Goal: Task Accomplishment & Management: Complete application form

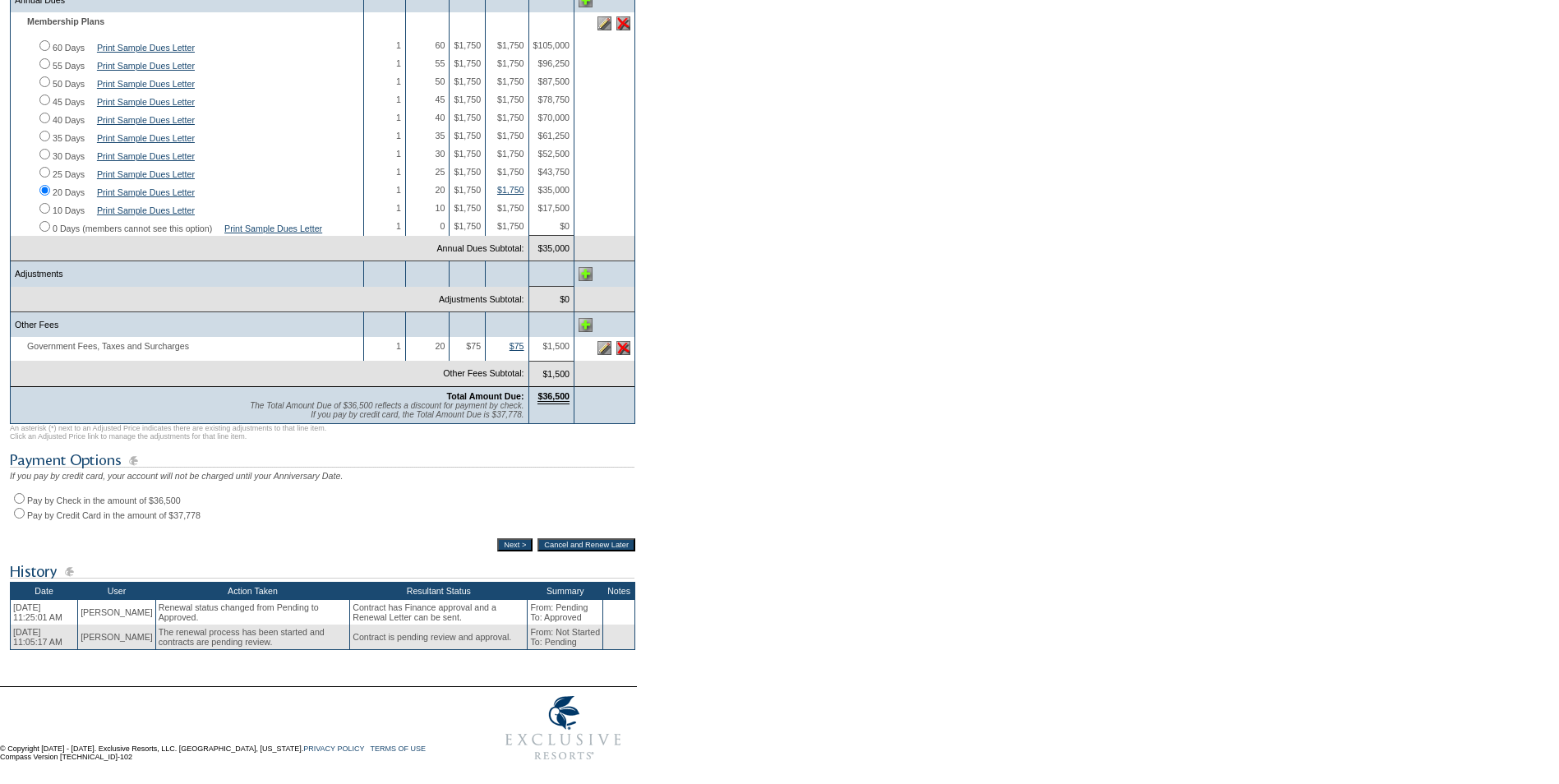
scroll to position [411, 0]
click at [22, 504] on input "Pay by Check in the amount of $36,500" at bounding box center [19, 498] width 11 height 11
radio input "true"
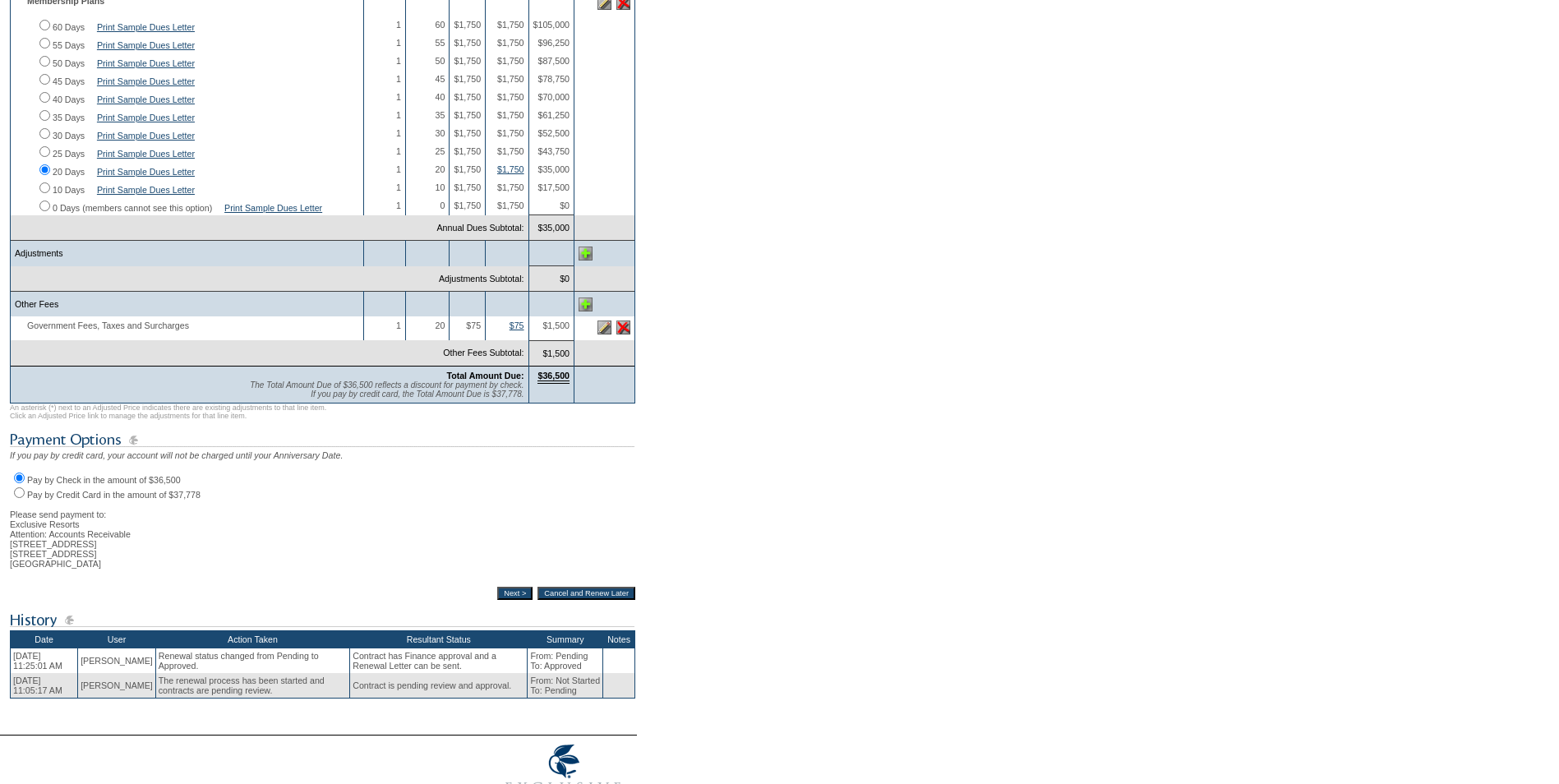
click at [501, 600] on input "Next >" at bounding box center [515, 593] width 35 height 13
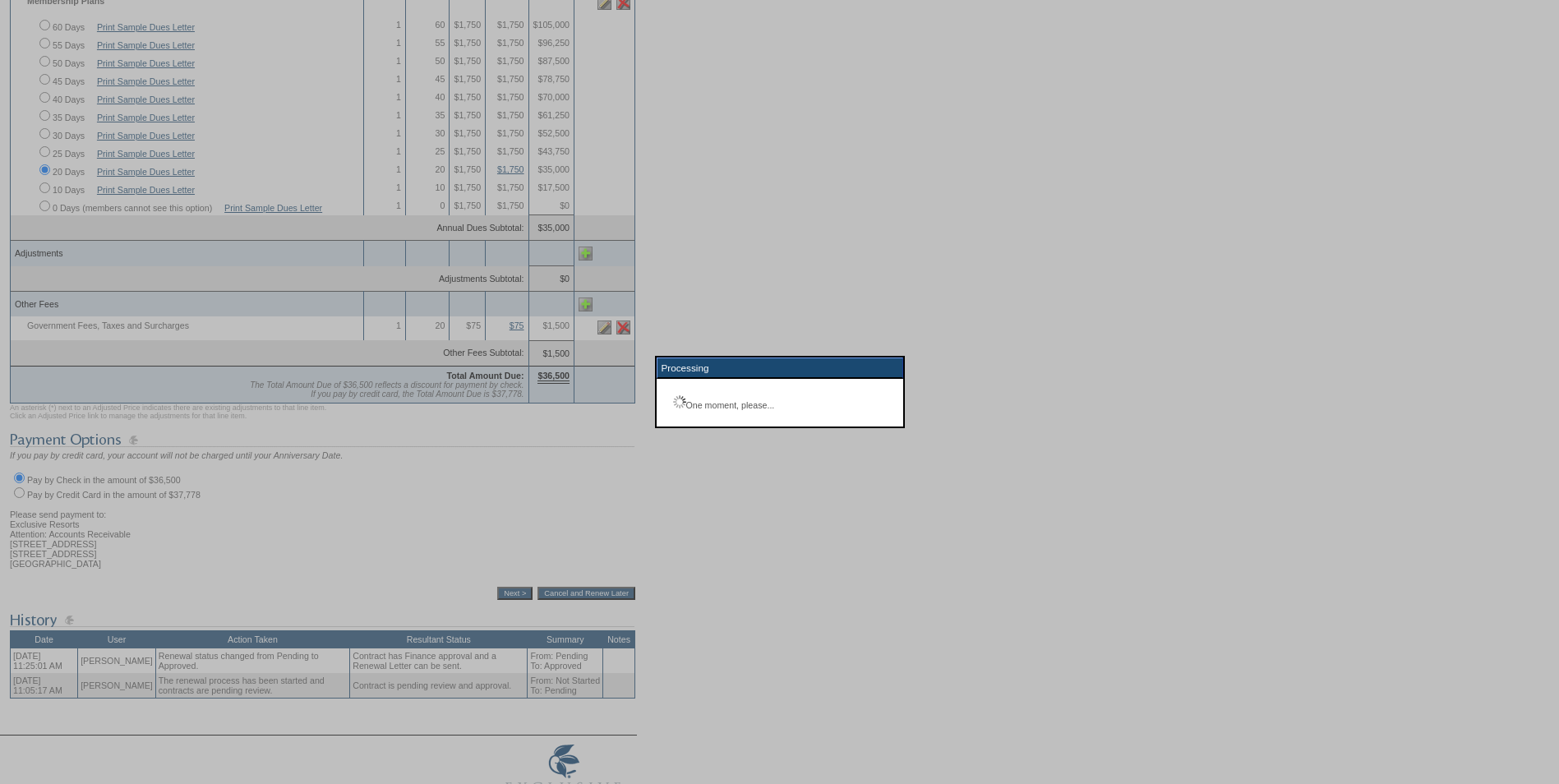
scroll to position [58, 0]
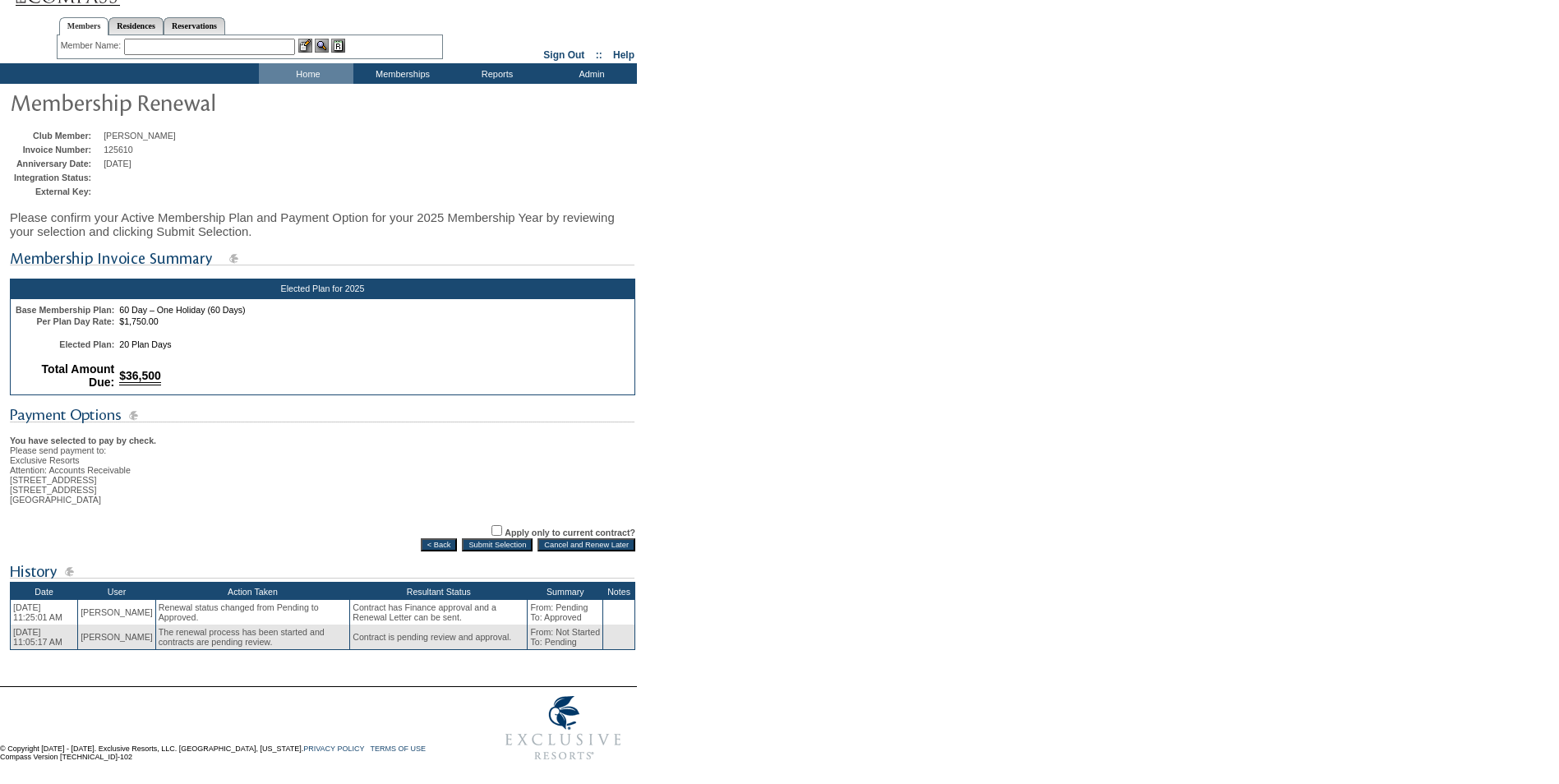
click at [497, 539] on input "Submit Selection" at bounding box center [498, 545] width 71 height 13
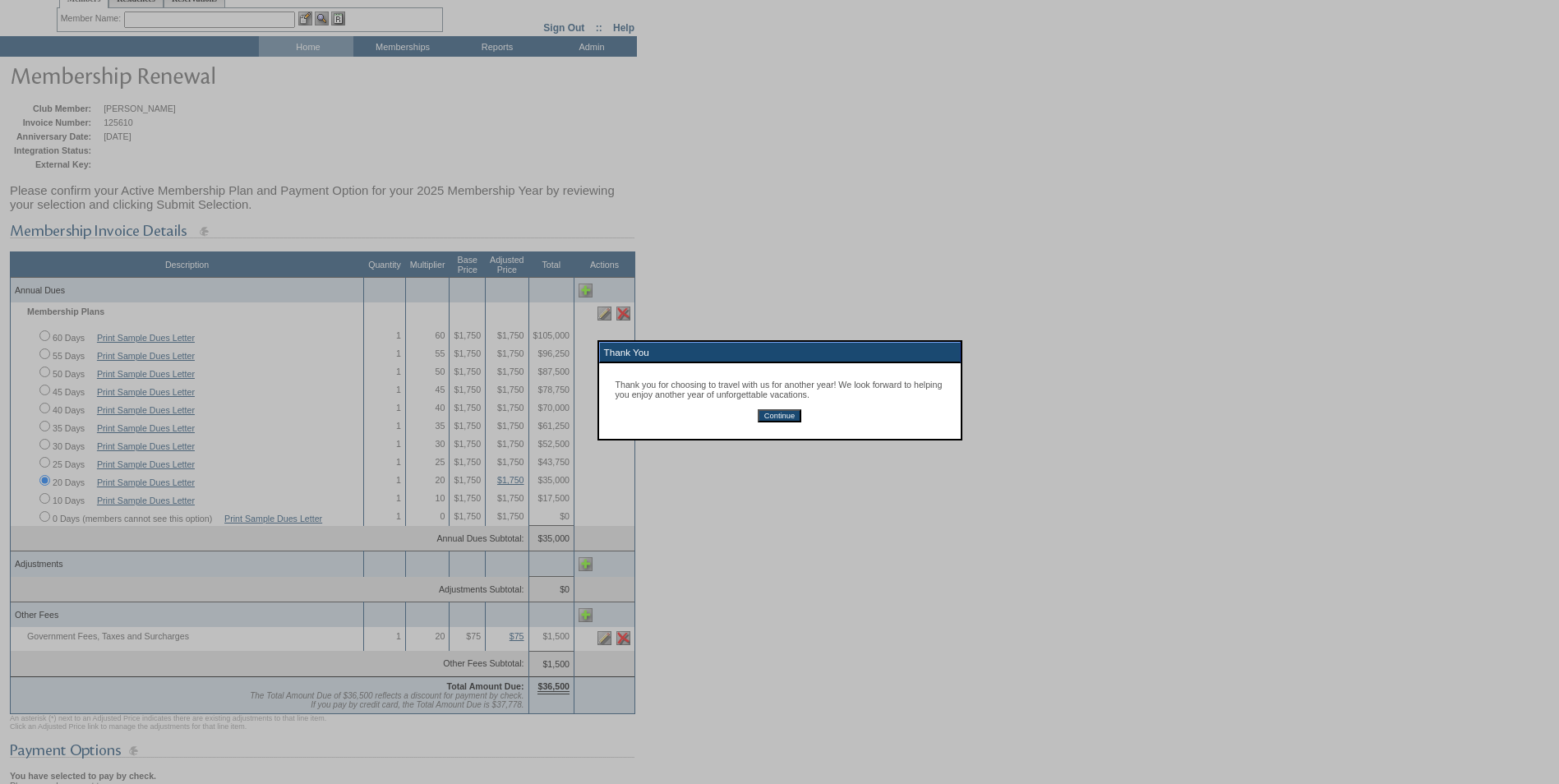
click at [776, 415] on input "Continue" at bounding box center [780, 416] width 44 height 13
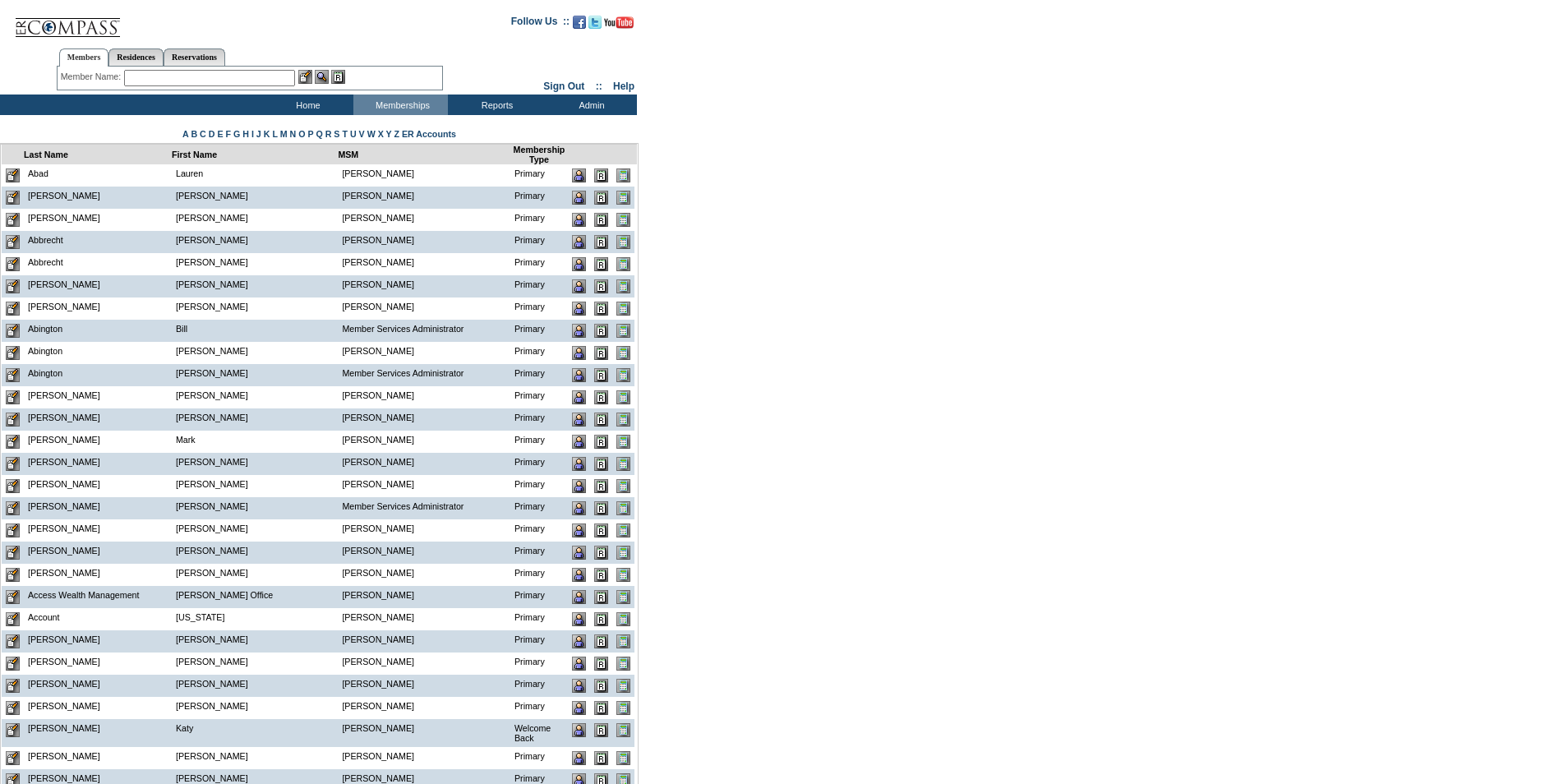
click at [192, 80] on input "text" at bounding box center [209, 77] width 171 height 16
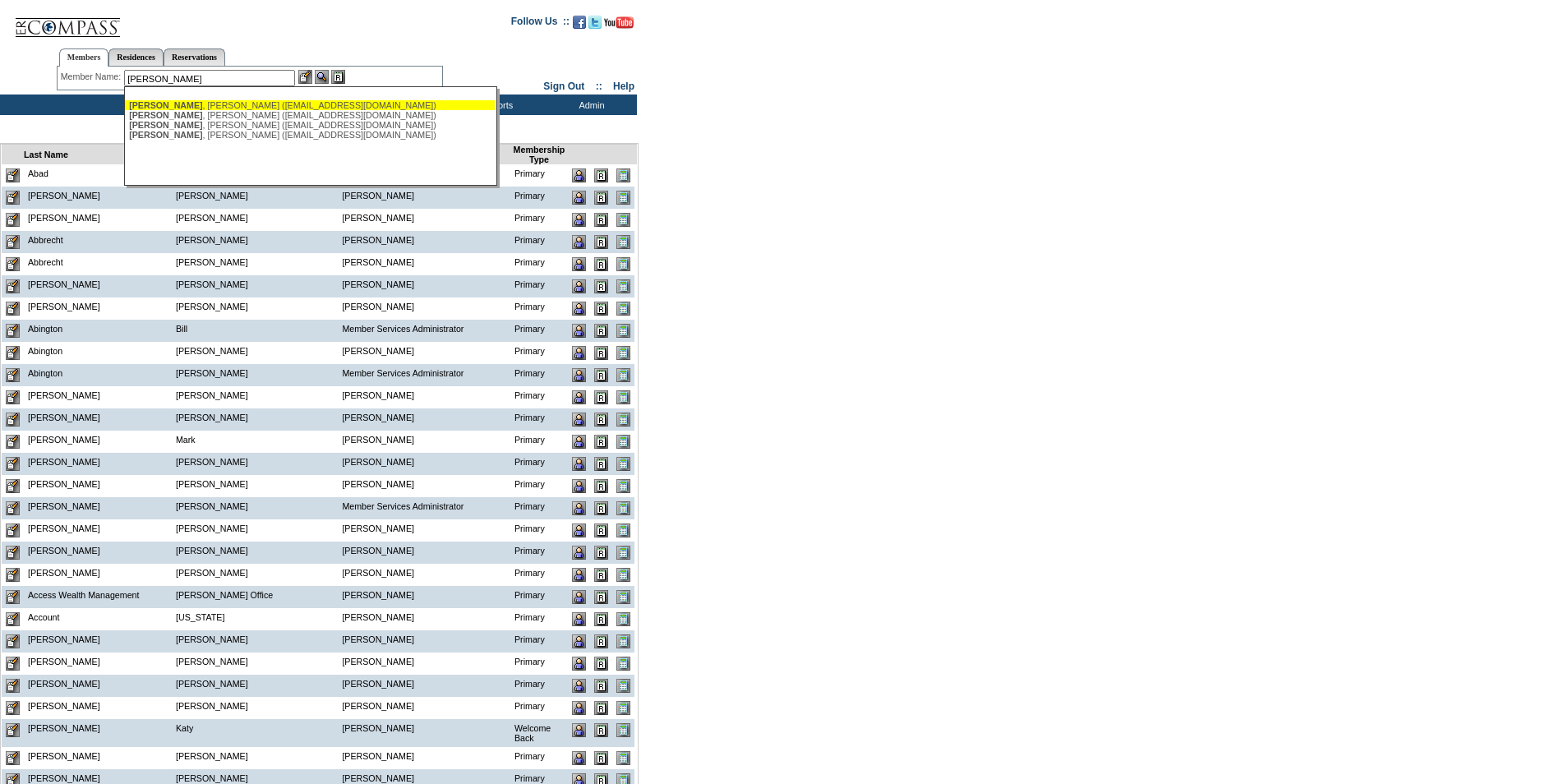
click at [223, 103] on div "[PERSON_NAME] ([EMAIL_ADDRESS][DOMAIN_NAME])" at bounding box center [310, 105] width 362 height 10
type input "[PERSON_NAME] ([EMAIL_ADDRESS][DOMAIN_NAME])"
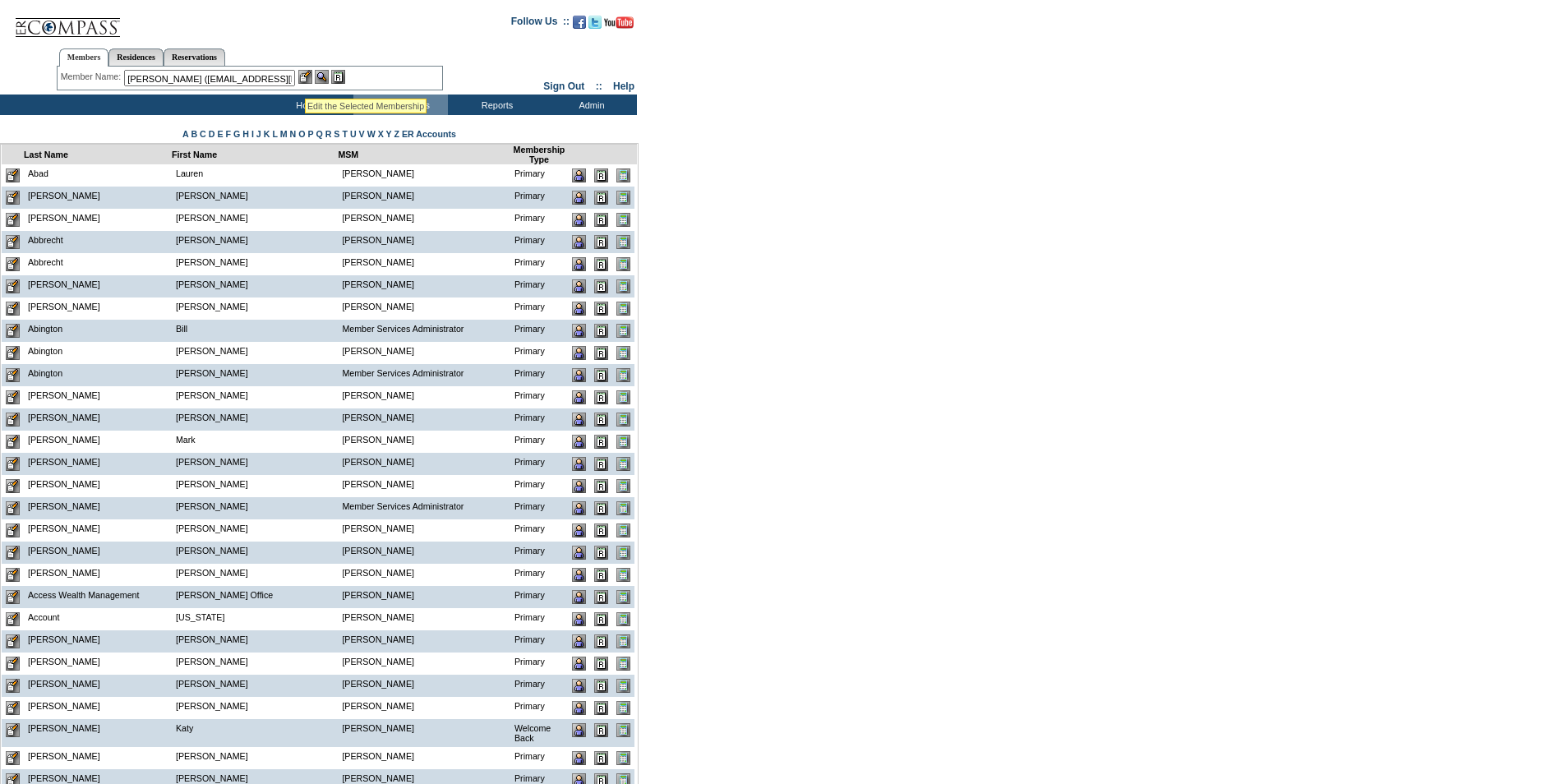
click at [307, 78] on img at bounding box center [305, 76] width 14 height 14
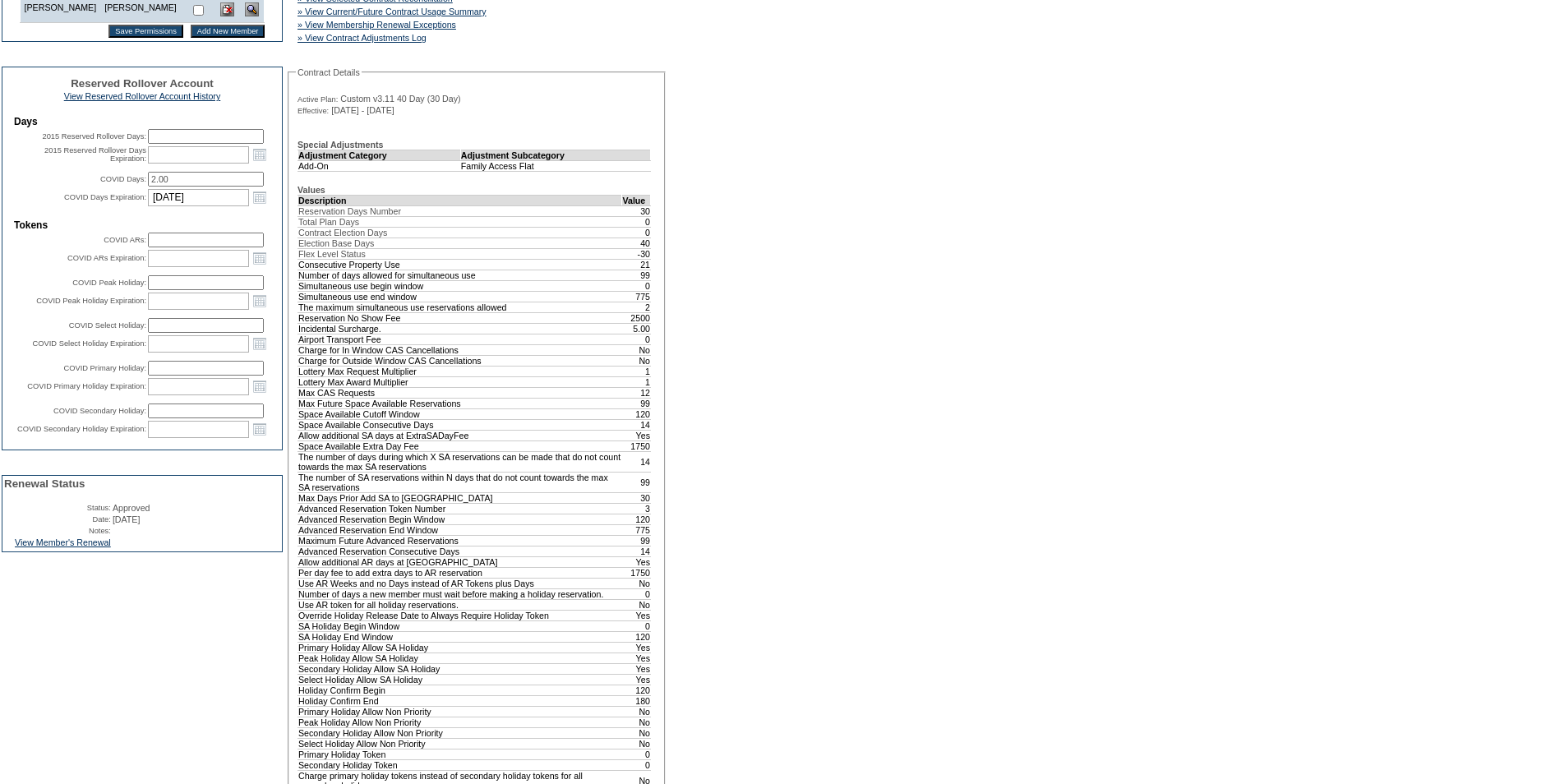
scroll to position [575, 0]
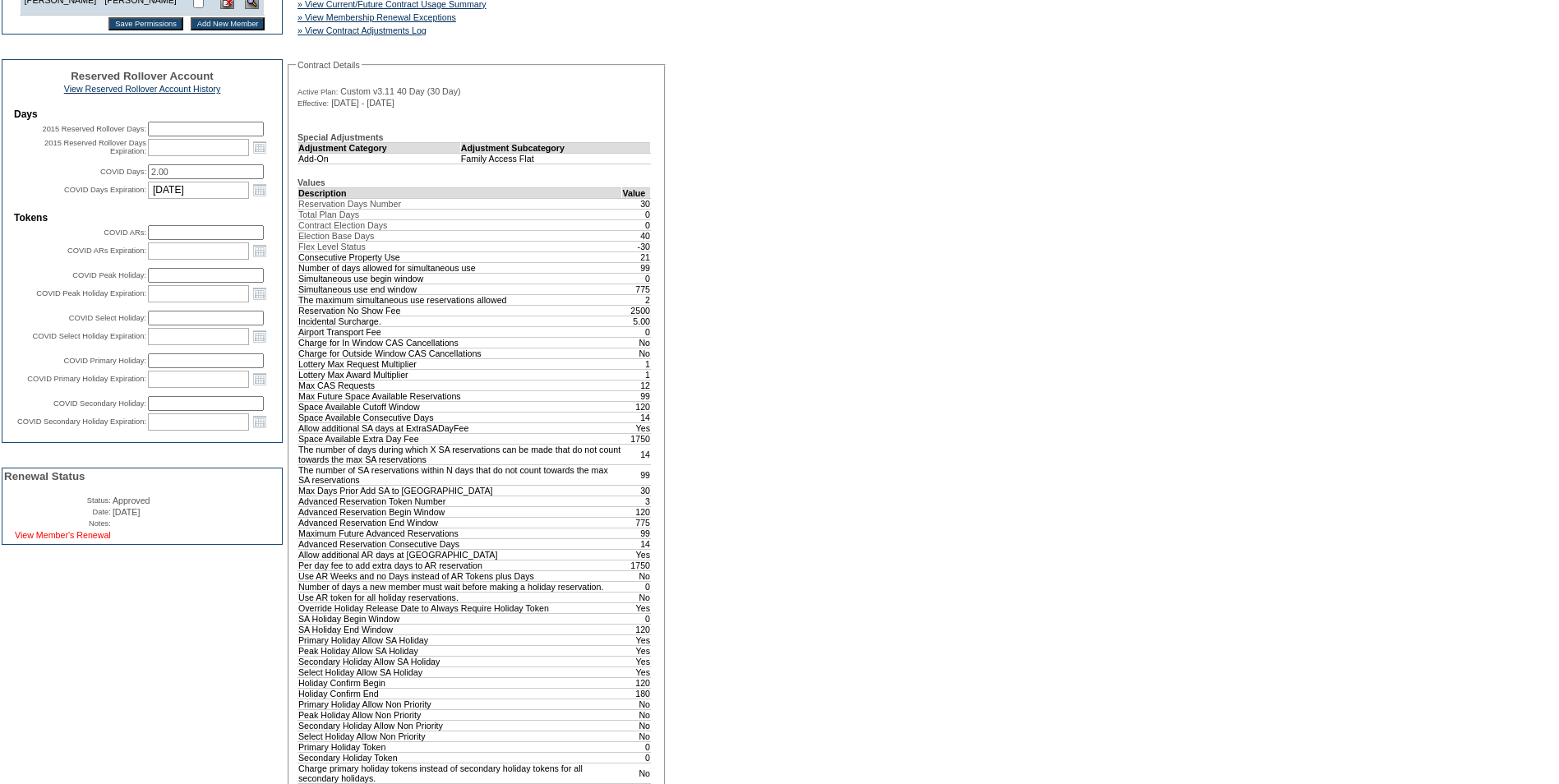
drag, startPoint x: 61, startPoint y: 614, endPoint x: 95, endPoint y: 617, distance: 34.1
click at [61, 540] on link "View Member's Renewal" at bounding box center [62, 535] width 96 height 10
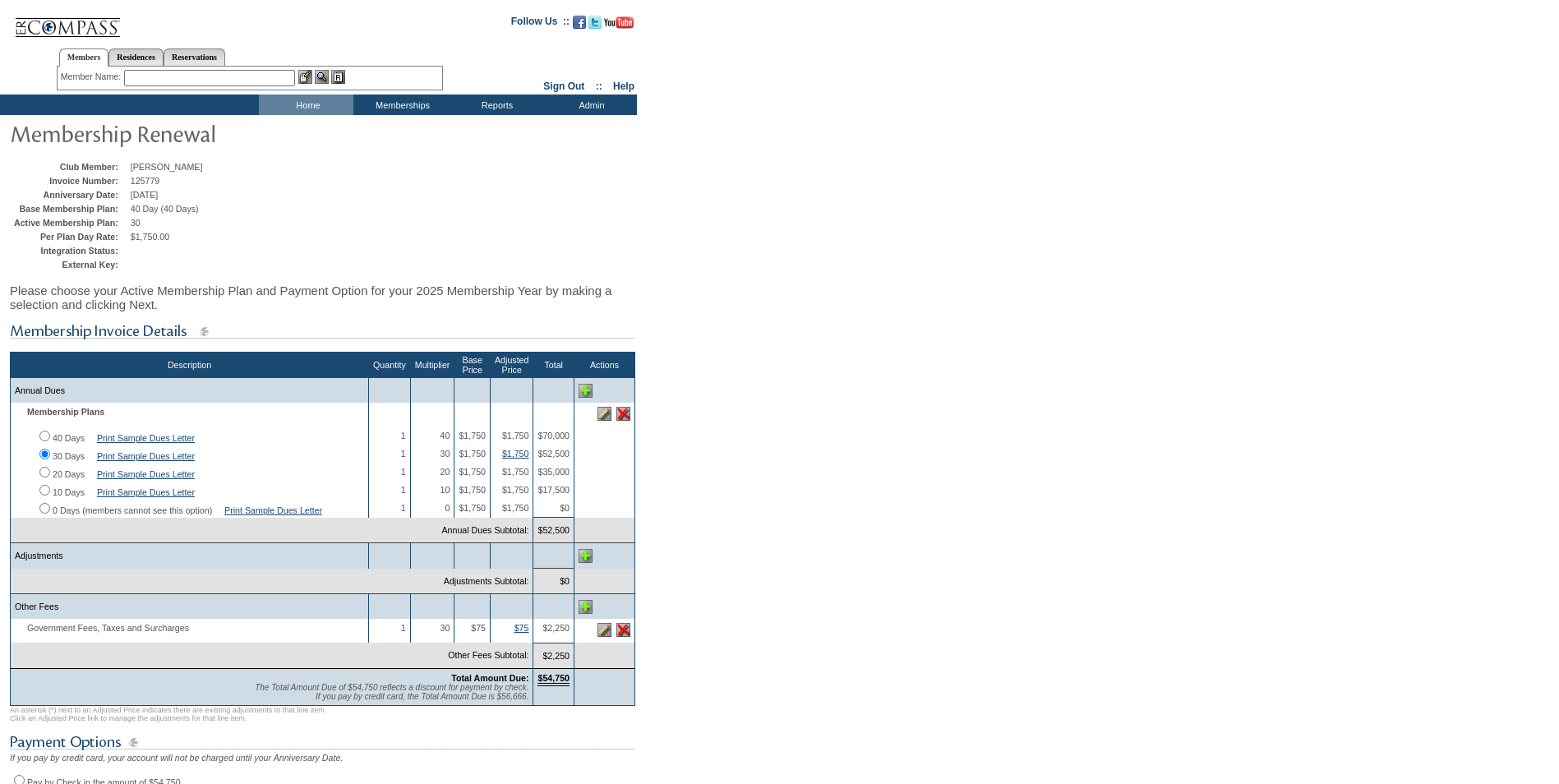
click at [45, 477] on input "20 Days" at bounding box center [44, 472] width 11 height 11
radio input "true"
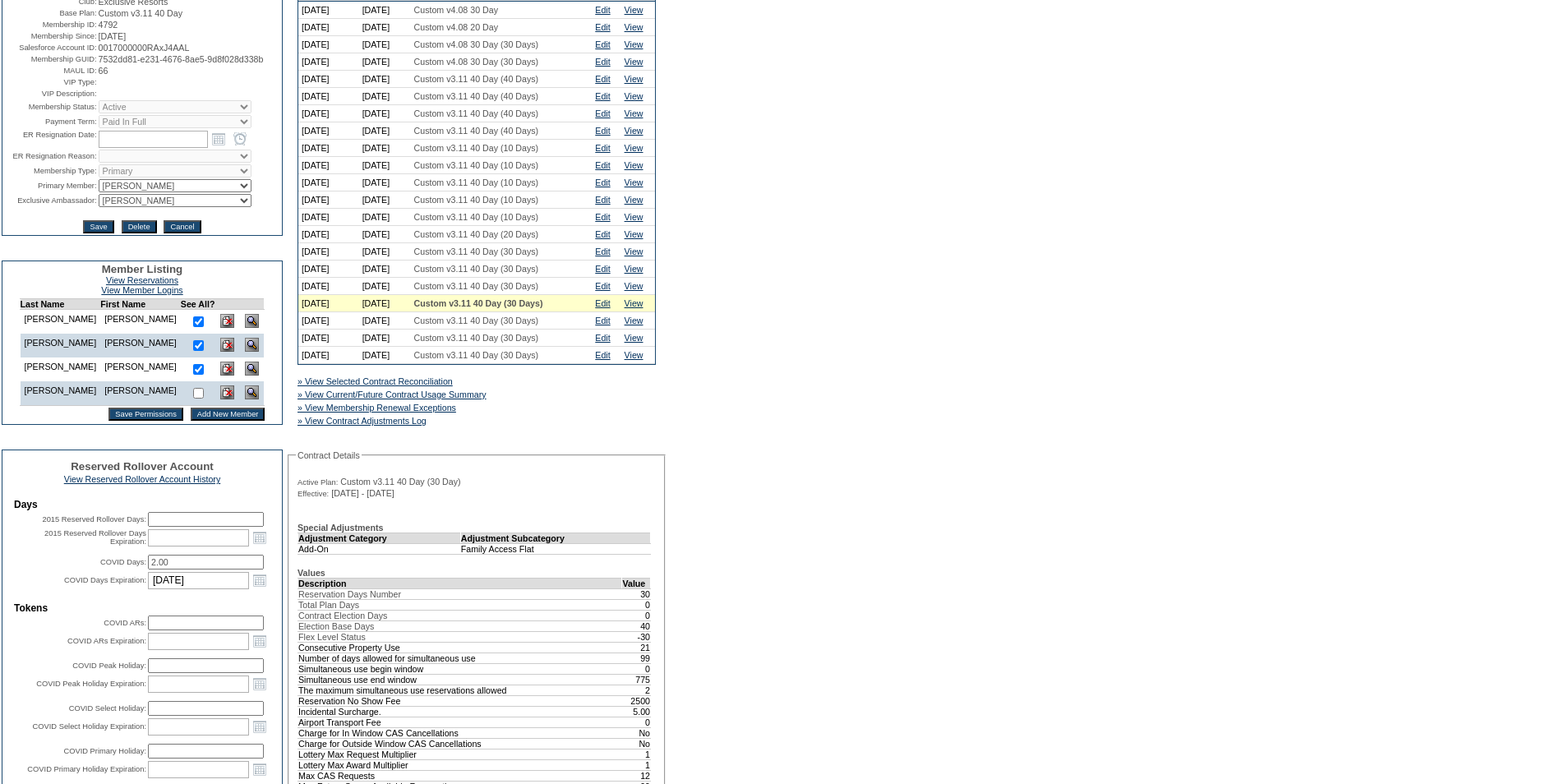
scroll to position [164, 0]
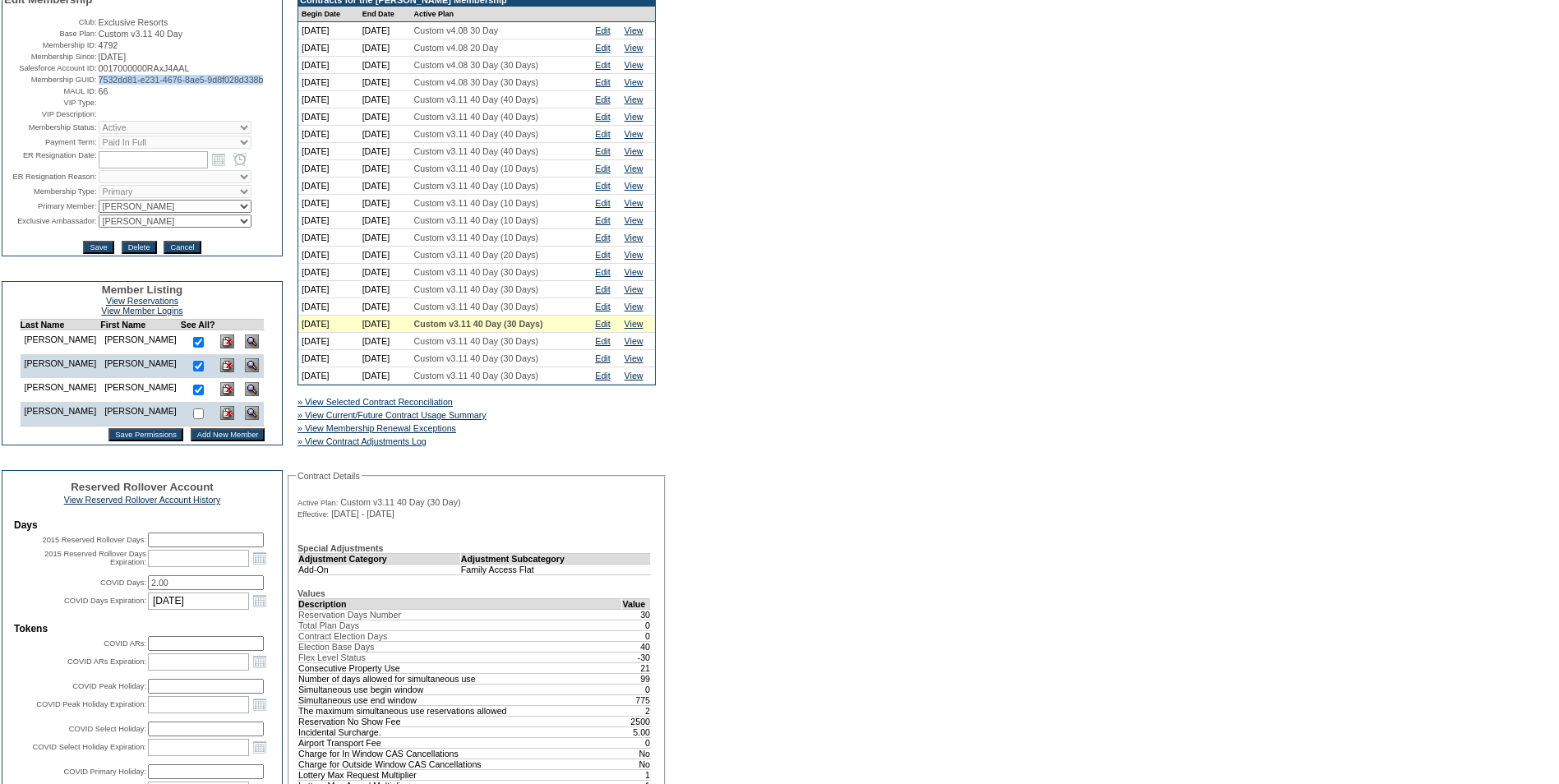
drag, startPoint x: 162, startPoint y: 109, endPoint x: 95, endPoint y: 98, distance: 67.9
click at [98, 85] on td "7532dd81-e231-4676-8ae5-9d8f028d338b" at bounding box center [189, 79] width 182 height 10
copy span "7532dd81-e231-4676-8ae5-9d8f028d338b"
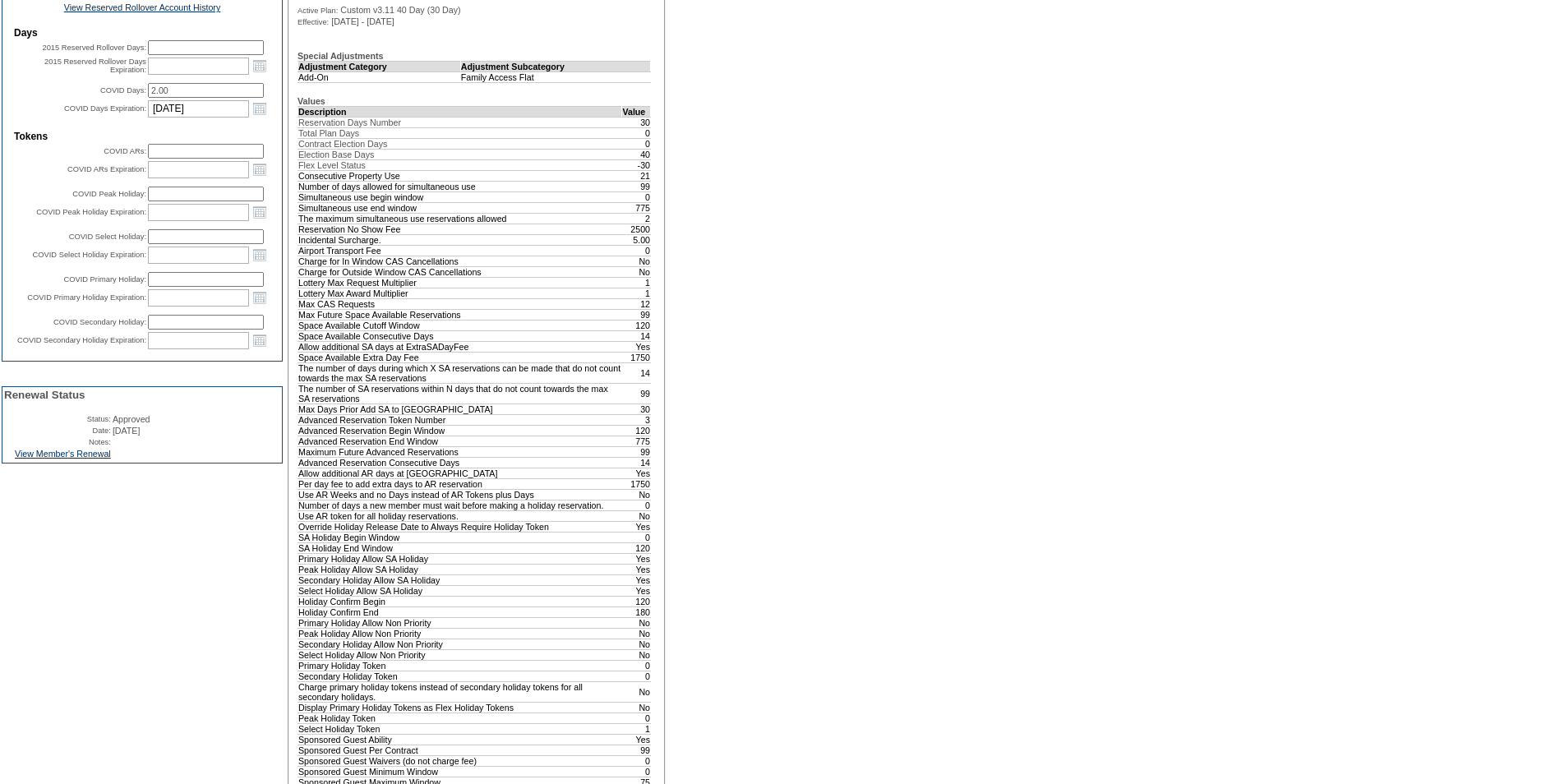
scroll to position [657, 0]
click at [65, 457] on link "View Member's Renewal" at bounding box center [62, 453] width 96 height 10
